Goal: Task Accomplishment & Management: Use online tool/utility

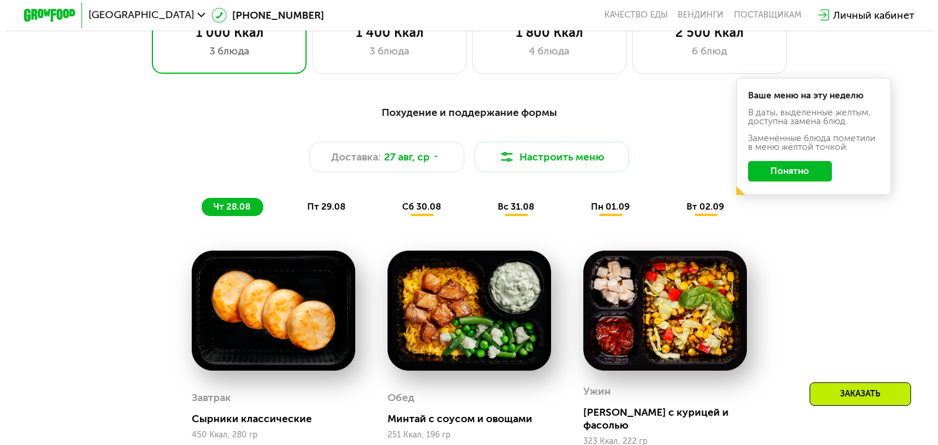
scroll to position [604, 0]
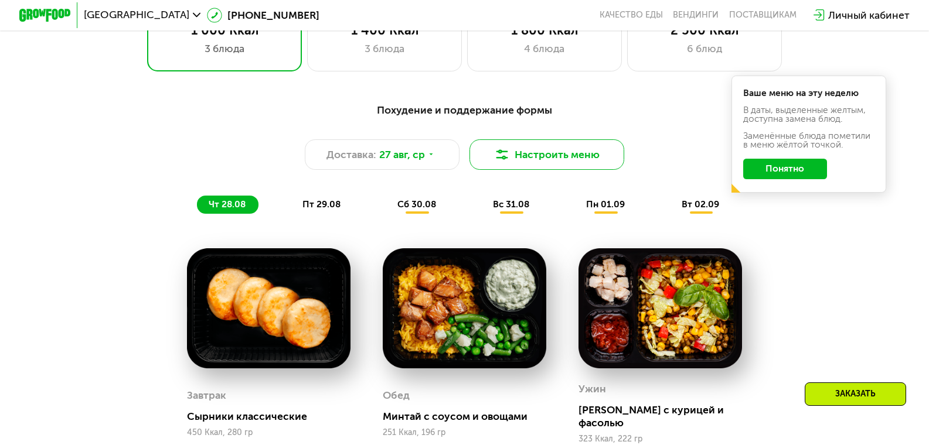
click at [558, 159] on button "Настроить меню" at bounding box center [546, 154] width 155 height 31
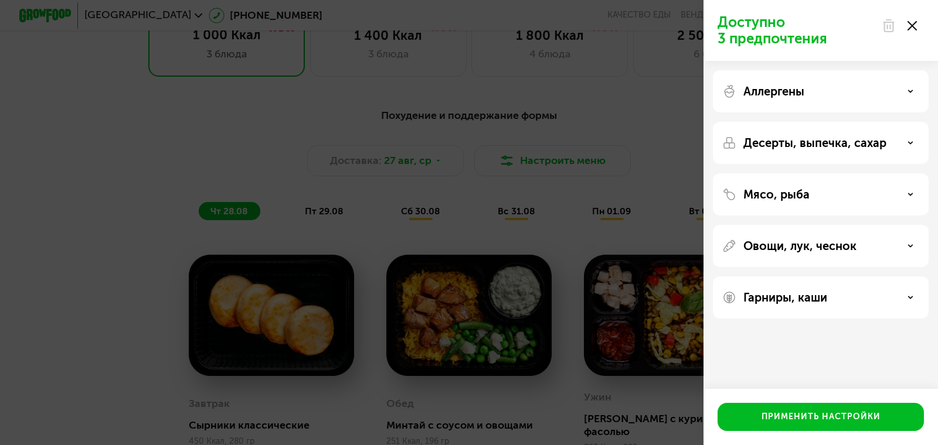
click at [911, 193] on icon at bounding box center [910, 195] width 6 height 6
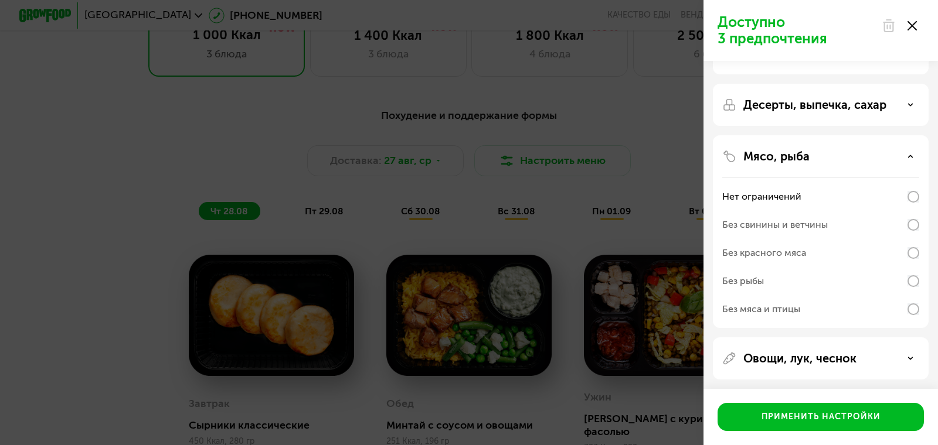
scroll to position [59, 0]
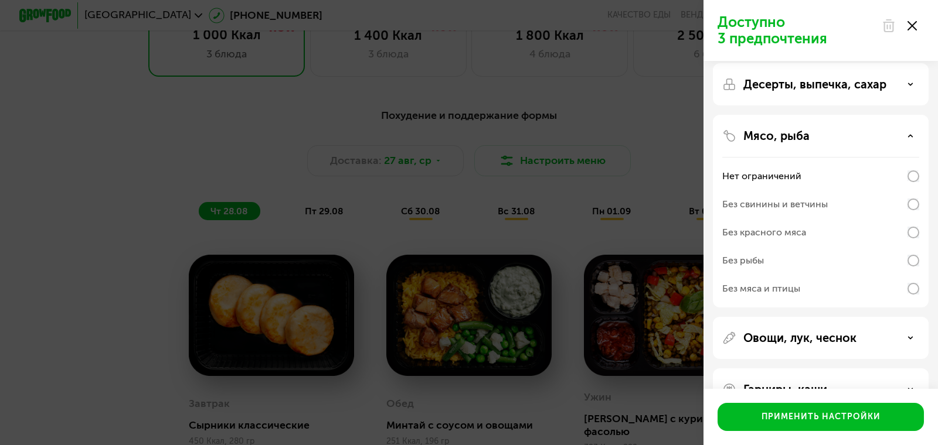
click at [910, 136] on use at bounding box center [910, 136] width 4 height 2
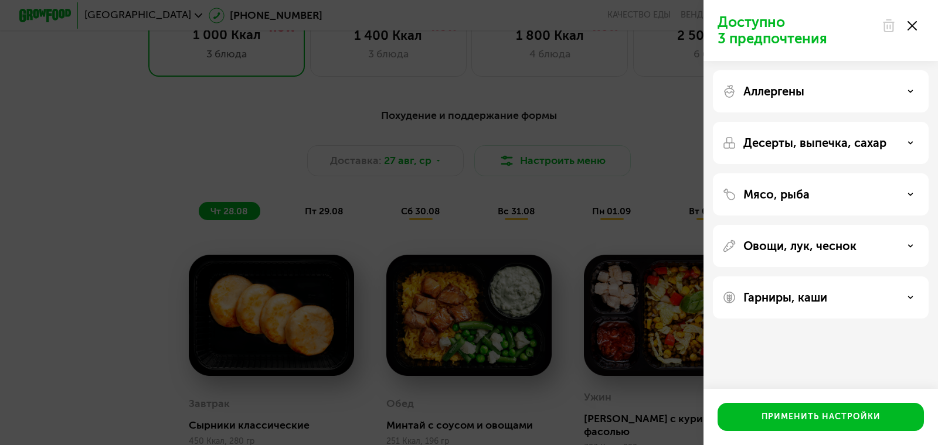
click at [910, 143] on use at bounding box center [910, 143] width 4 height 2
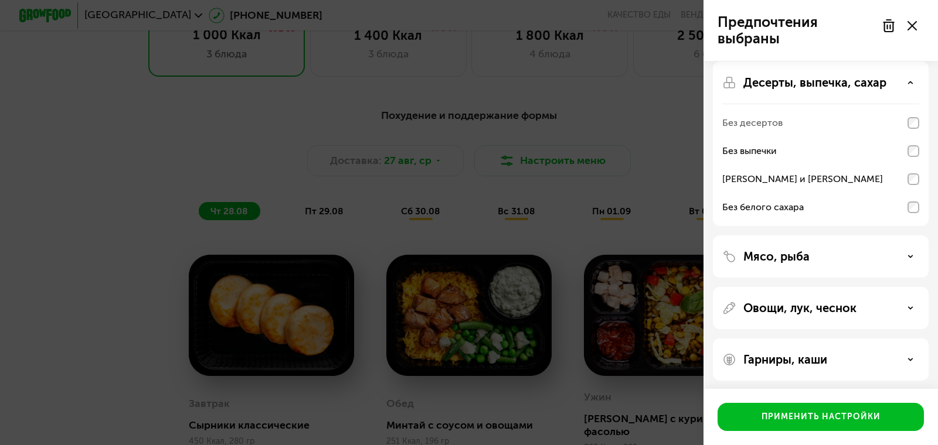
scroll to position [64, 0]
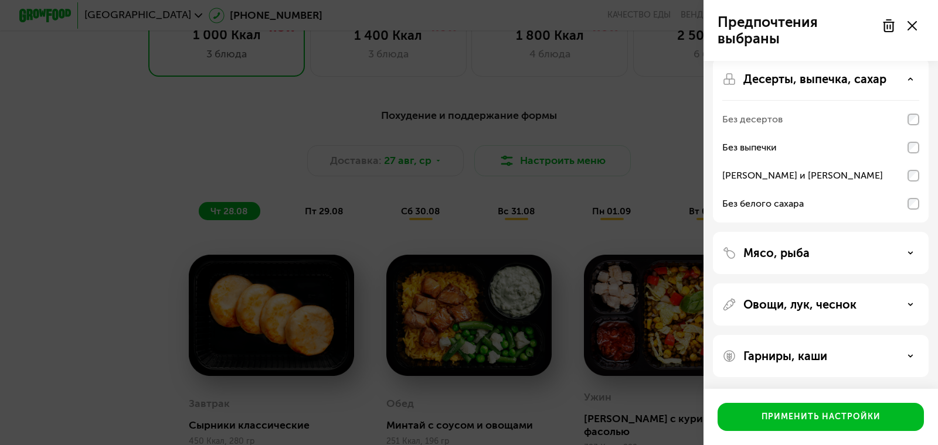
click at [911, 304] on use at bounding box center [910, 305] width 4 height 2
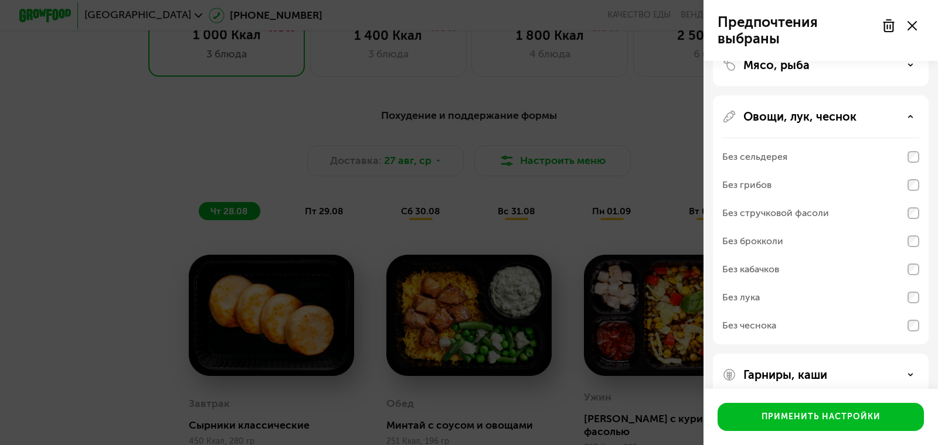
scroll to position [271, 0]
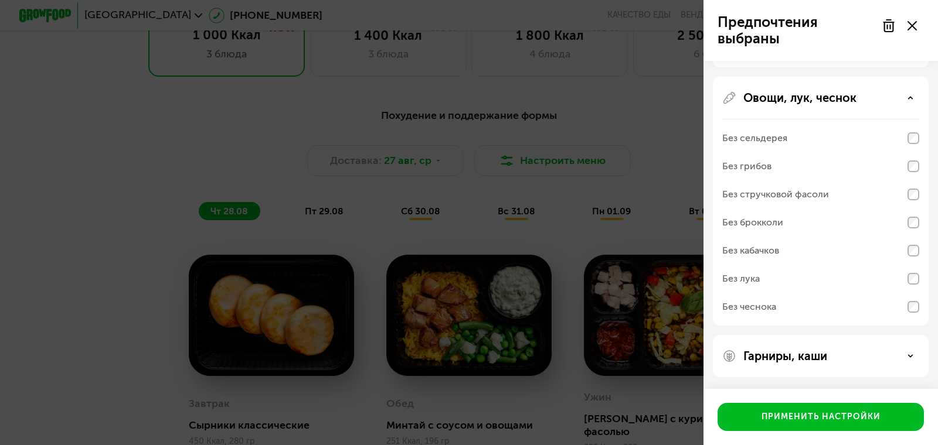
click at [911, 354] on icon at bounding box center [910, 356] width 6 height 6
click at [911, 355] on icon at bounding box center [910, 356] width 6 height 6
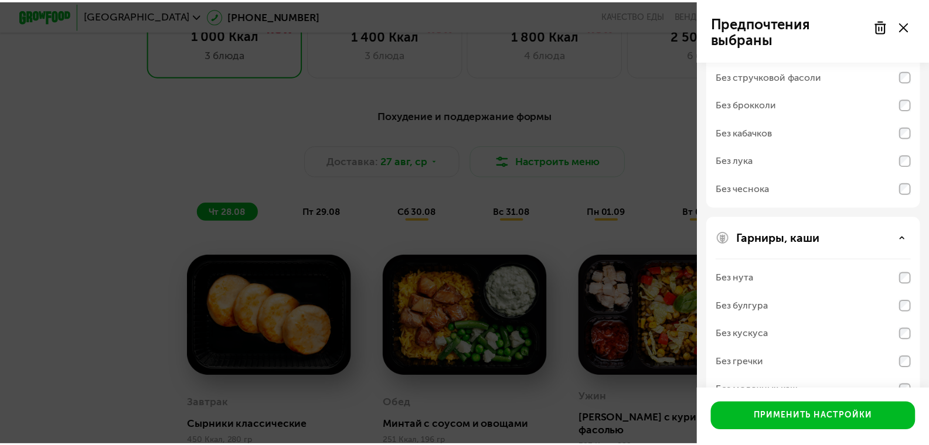
scroll to position [421, 0]
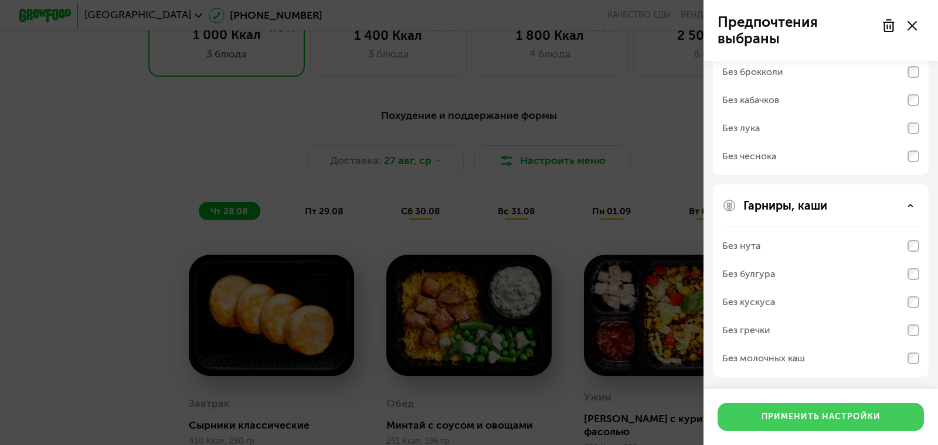
click at [854, 416] on div "Применить настройки" at bounding box center [820, 417] width 119 height 12
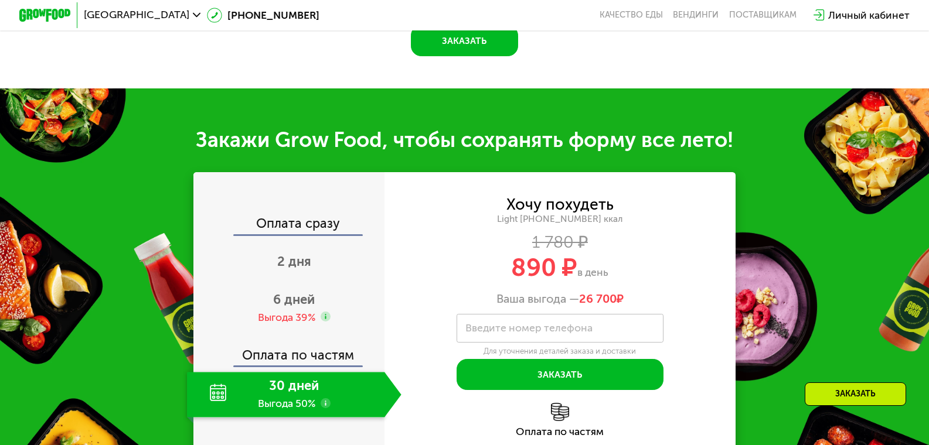
scroll to position [1249, 0]
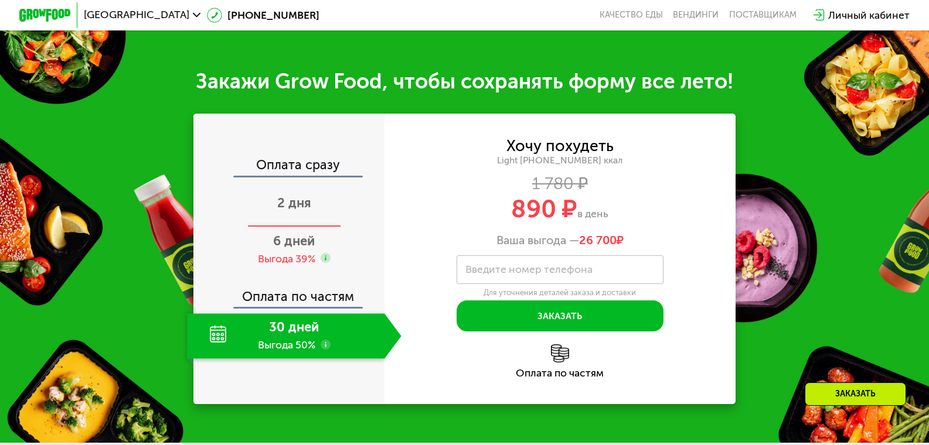
click at [289, 203] on span "2 дня" at bounding box center [294, 203] width 34 height 16
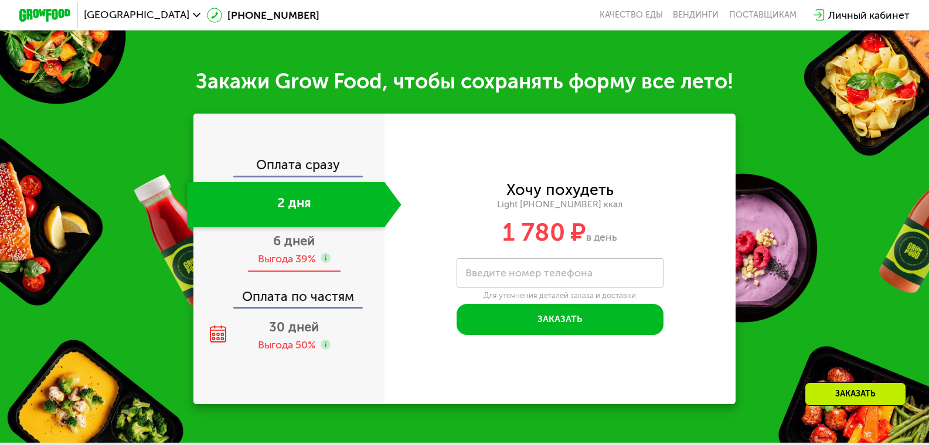
click at [301, 239] on span "6 дней" at bounding box center [294, 241] width 42 height 16
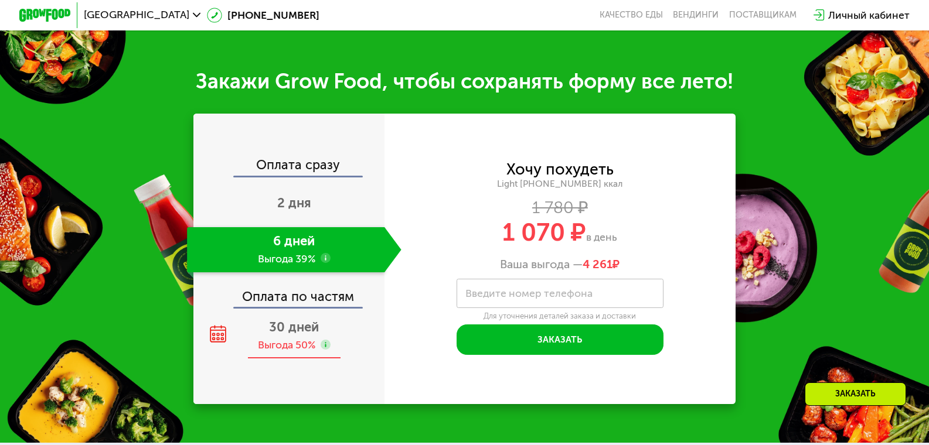
click at [300, 329] on span "30 дней" at bounding box center [294, 327] width 50 height 16
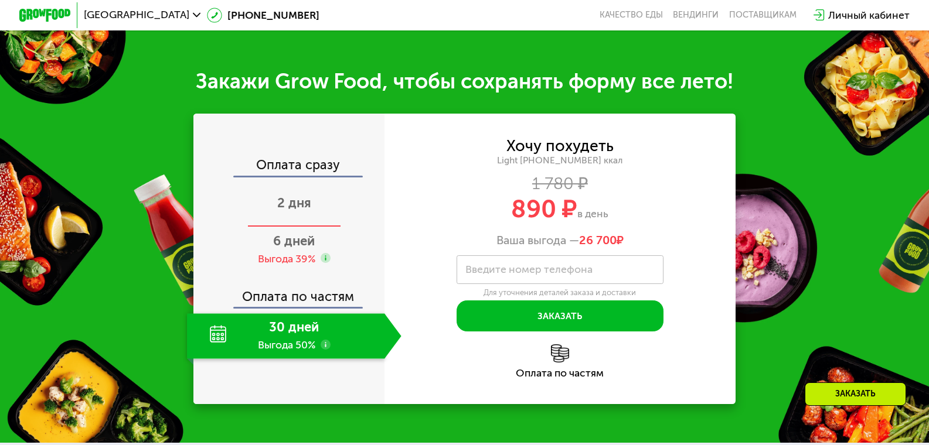
click at [287, 202] on span "2 дня" at bounding box center [294, 203] width 34 height 16
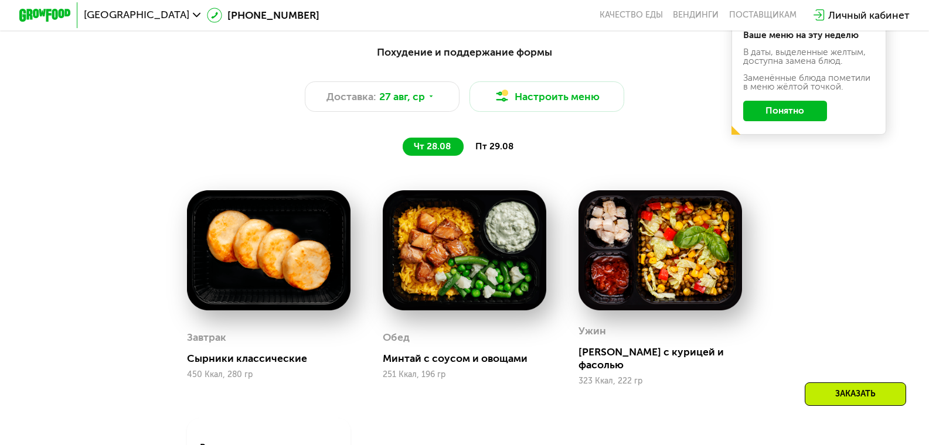
scroll to position [663, 0]
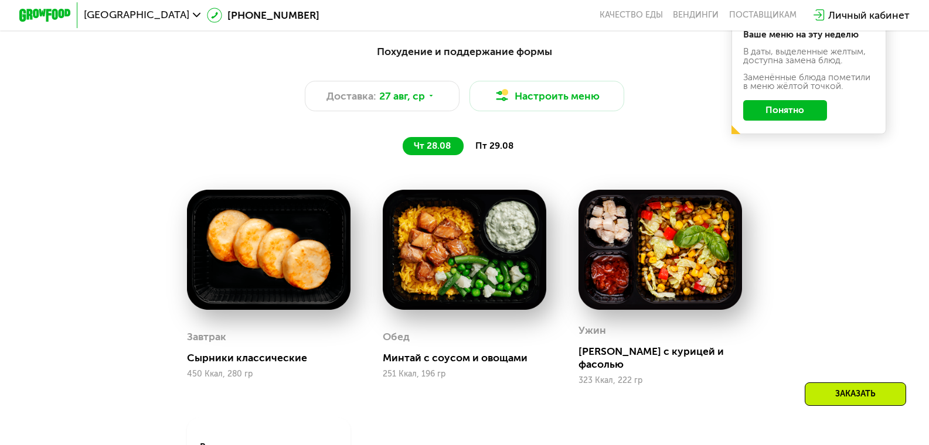
click at [508, 148] on span "пт 29.08" at bounding box center [494, 146] width 38 height 11
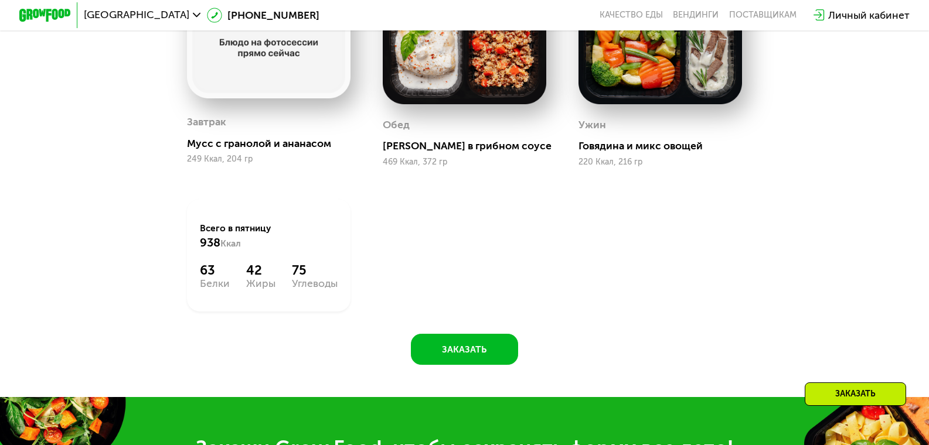
scroll to position [839, 0]
